Goal: Transaction & Acquisition: Book appointment/travel/reservation

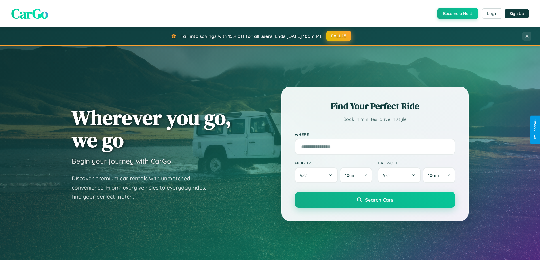
click at [339, 36] on button "FALL15" at bounding box center [338, 36] width 25 height 10
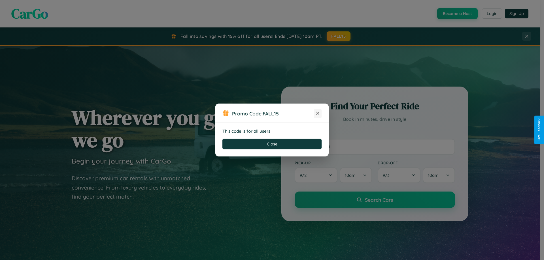
click at [318, 114] on icon at bounding box center [318, 114] width 6 height 6
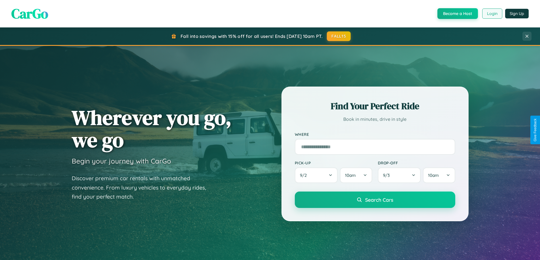
click at [492, 14] on button "Login" at bounding box center [492, 14] width 20 height 10
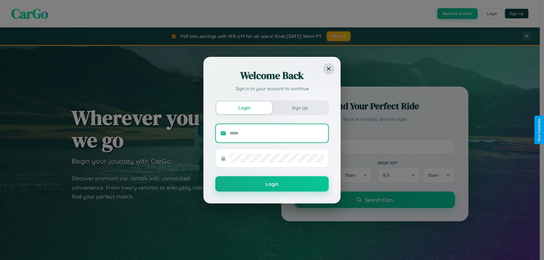
click at [277, 133] on input "text" at bounding box center [277, 133] width 94 height 9
type input "**********"
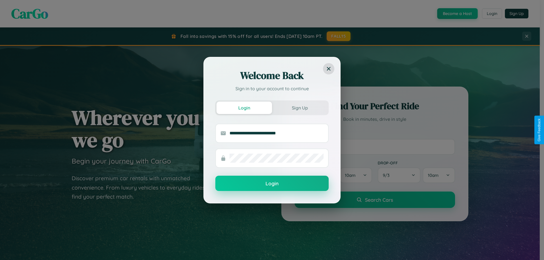
click at [272, 184] on button "Login" at bounding box center [271, 183] width 113 height 15
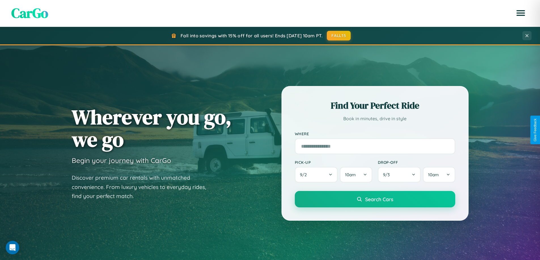
scroll to position [244, 0]
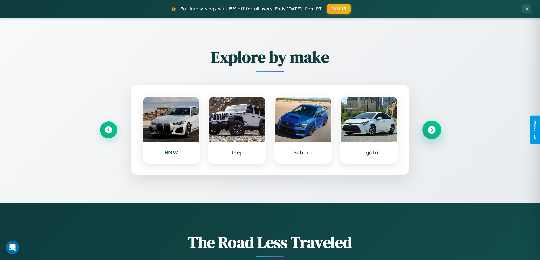
click at [431, 130] on icon at bounding box center [432, 130] width 8 height 8
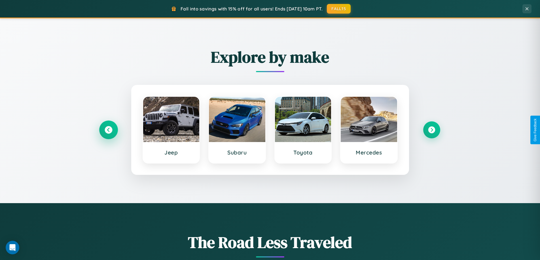
click at [108, 130] on icon at bounding box center [109, 130] width 8 height 8
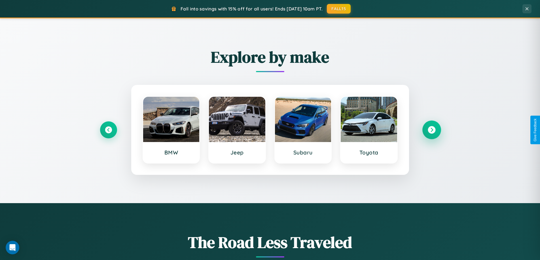
click at [431, 130] on icon at bounding box center [432, 130] width 8 height 8
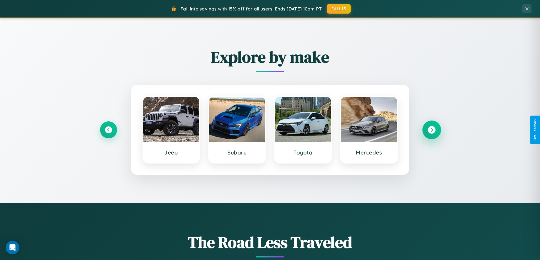
click at [431, 130] on icon at bounding box center [432, 130] width 8 height 8
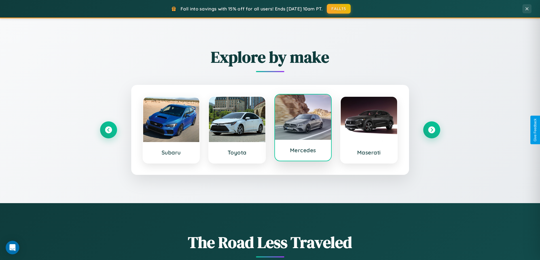
click at [303, 128] on div at bounding box center [303, 117] width 56 height 45
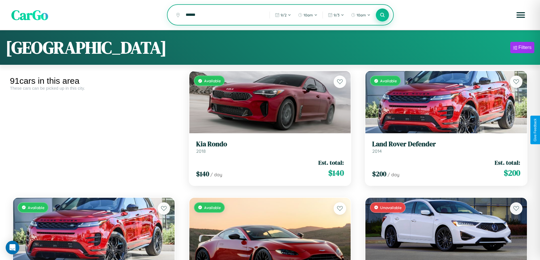
click at [382, 15] on icon at bounding box center [382, 14] width 5 height 5
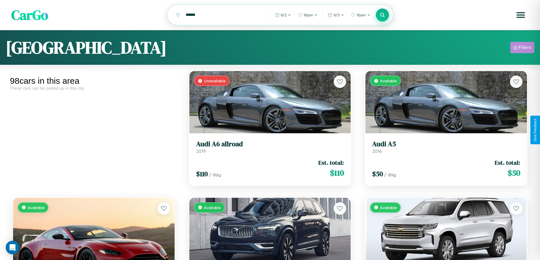
click at [522, 48] on div "Filters" at bounding box center [524, 48] width 13 height 6
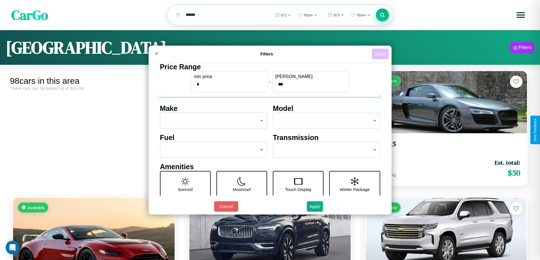
click at [381, 54] on button "Reset" at bounding box center [380, 54] width 17 height 10
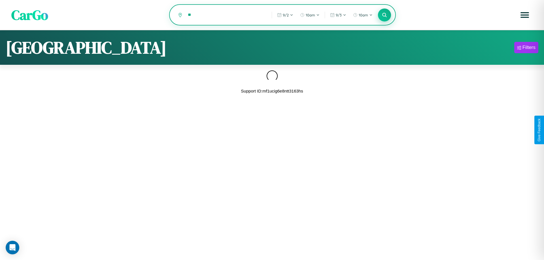
type input "*"
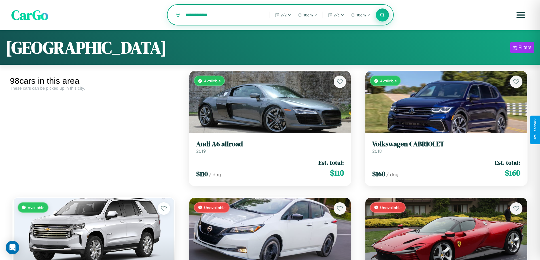
type input "**********"
click at [382, 15] on icon at bounding box center [382, 14] width 5 height 5
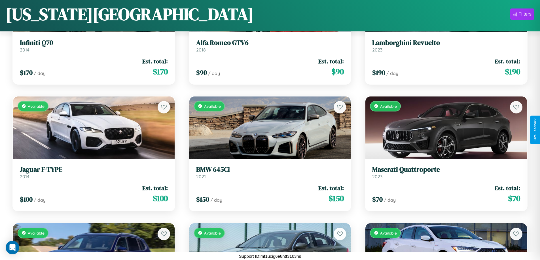
scroll to position [2237, 0]
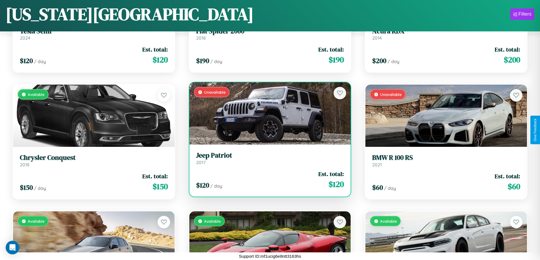
click at [268, 158] on h3 "Jeep Patriot" at bounding box center [270, 156] width 148 height 8
